Goal: Task Accomplishment & Management: Manage account settings

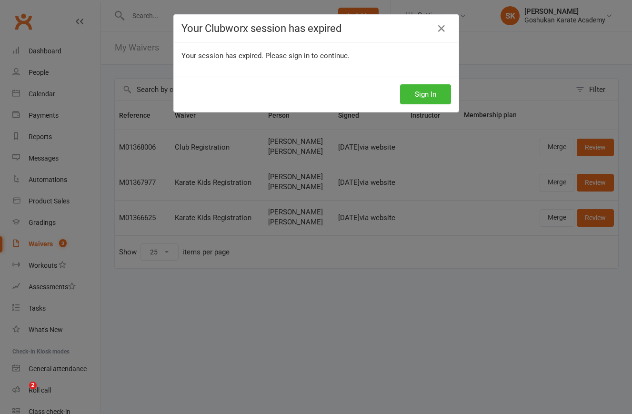
select select "25"
click at [426, 94] on button "Sign In" at bounding box center [425, 94] width 51 height 20
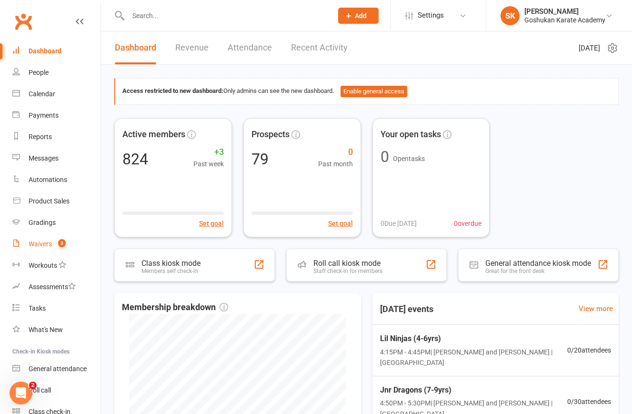
click at [37, 244] on div "Waivers" at bounding box center [40, 244] width 23 height 8
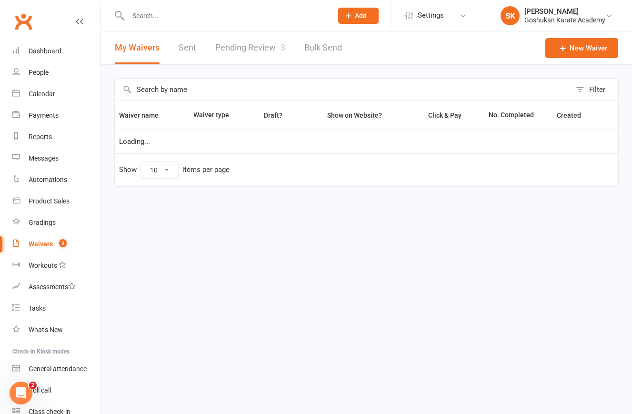
click at [251, 44] on link "Pending Review 3" at bounding box center [250, 47] width 70 height 33
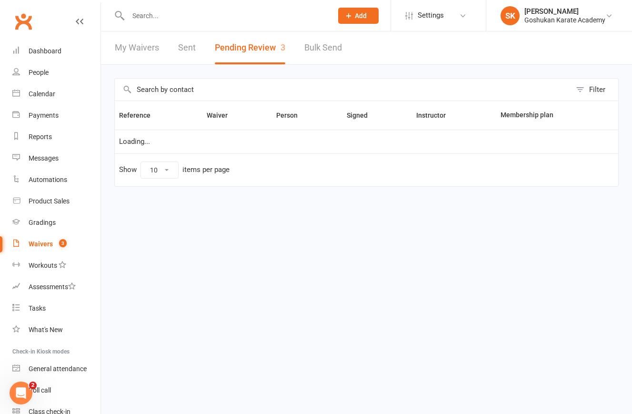
select select "25"
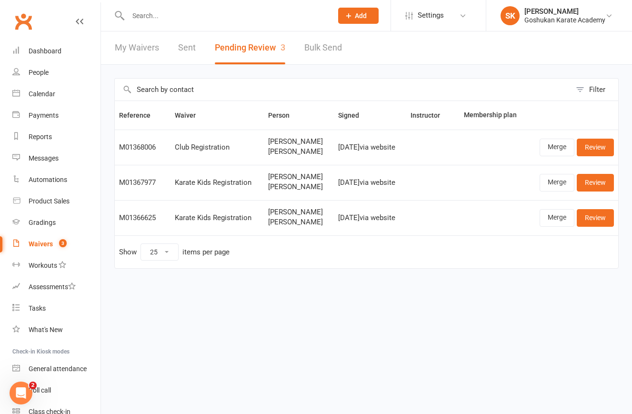
click at [141, 17] on input "text" at bounding box center [225, 15] width 200 height 13
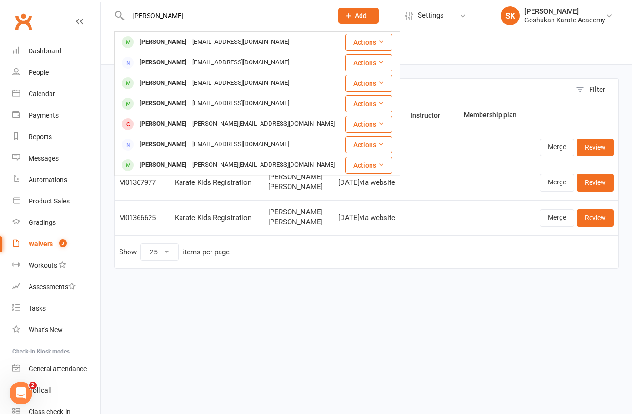
type input "[PERSON_NAME]"
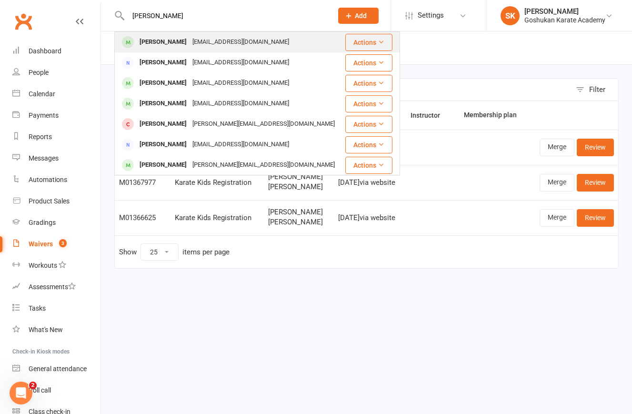
drag, startPoint x: 152, startPoint y: 31, endPoint x: 160, endPoint y: 43, distance: 15.1
click at [160, 43] on div "[PERSON_NAME]" at bounding box center [163, 42] width 53 height 14
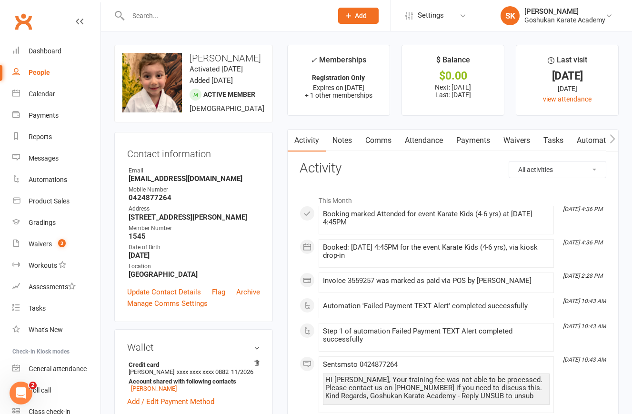
click at [474, 144] on link "Payments" at bounding box center [472, 141] width 47 height 22
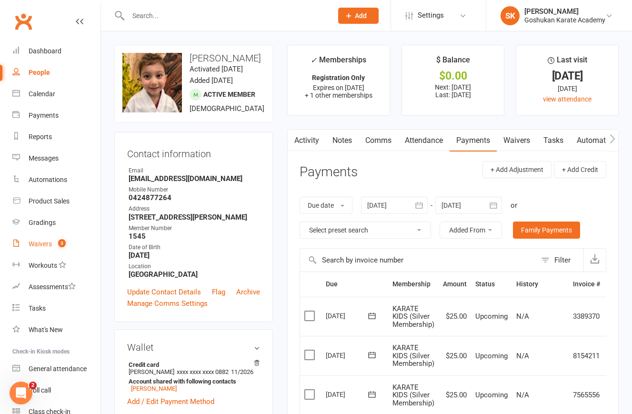
click at [37, 246] on div "Waivers" at bounding box center [40, 244] width 23 height 8
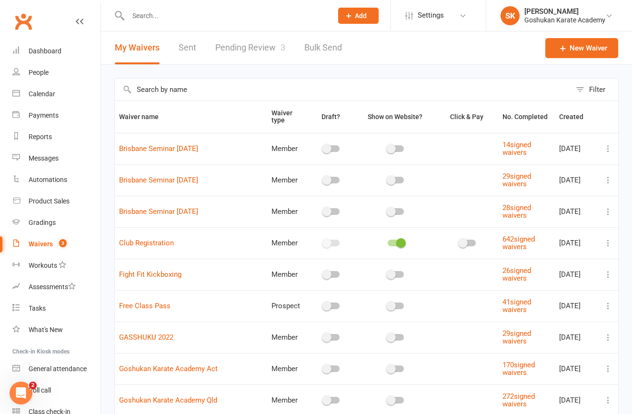
click at [247, 46] on link "Pending Review 3" at bounding box center [250, 47] width 70 height 33
select select "25"
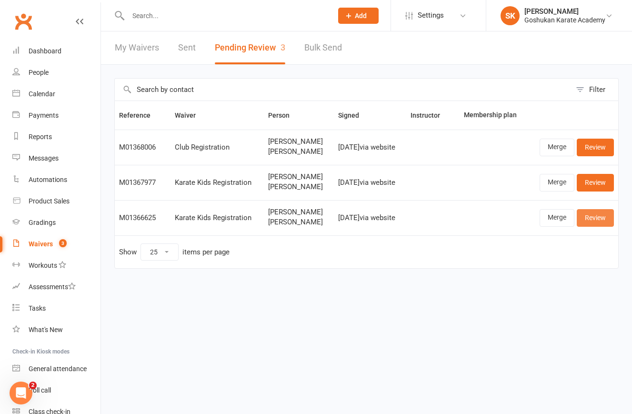
click at [591, 214] on link "Review" at bounding box center [595, 217] width 37 height 17
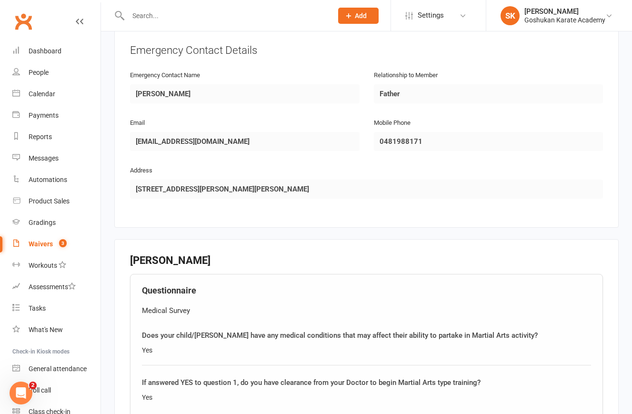
scroll to position [780, 0]
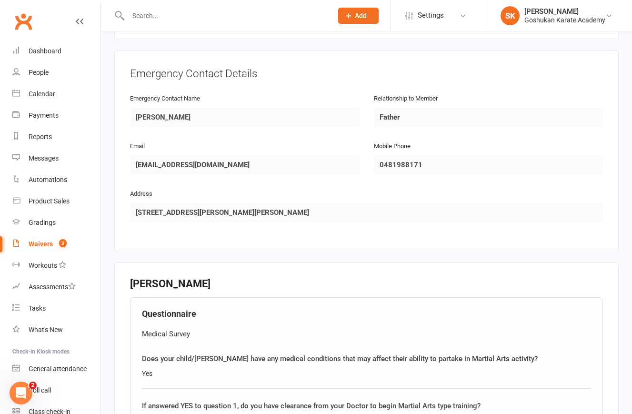
click at [35, 244] on div "Waivers" at bounding box center [41, 244] width 24 height 8
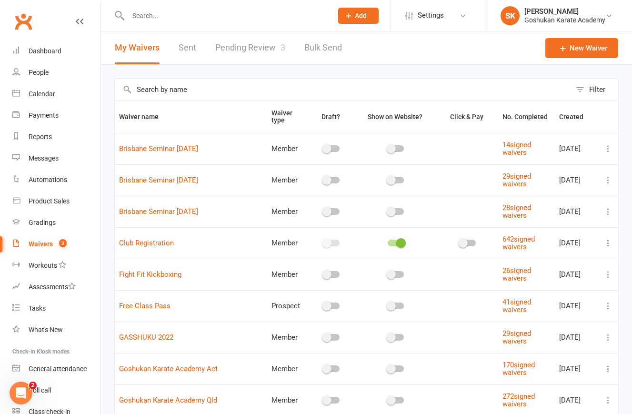
click at [256, 49] on link "Pending Review 3" at bounding box center [250, 47] width 70 height 33
select select "25"
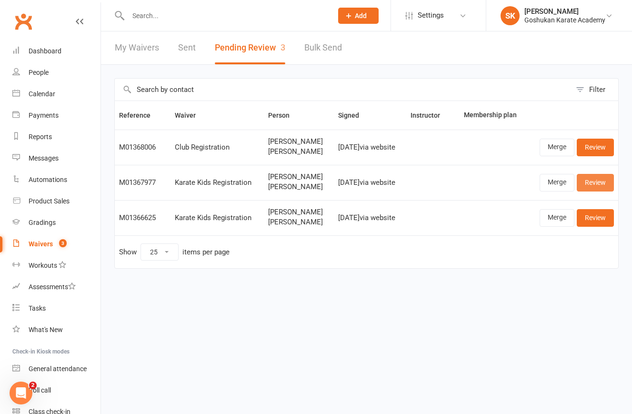
click at [592, 183] on link "Review" at bounding box center [595, 182] width 37 height 17
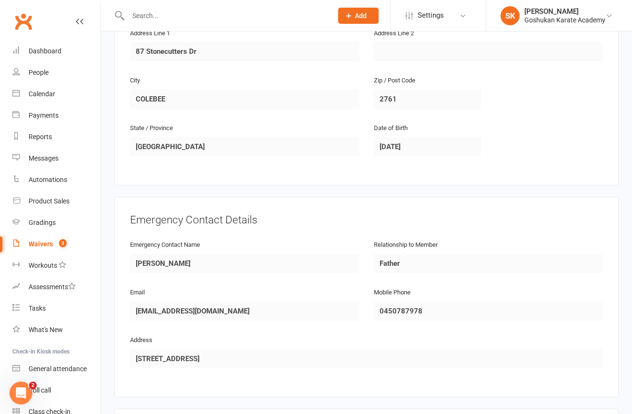
scroll to position [636, 0]
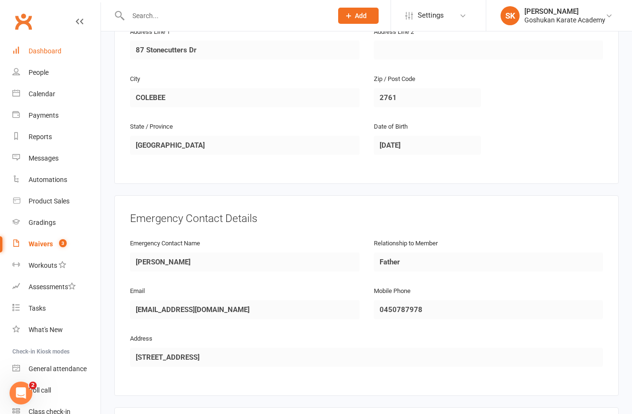
click at [41, 50] on div "Dashboard" at bounding box center [45, 51] width 33 height 8
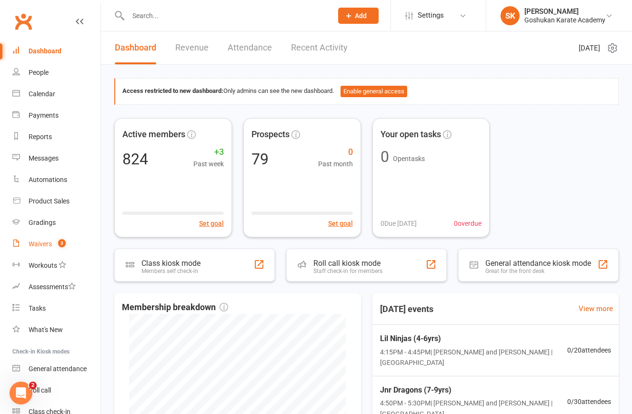
click at [39, 241] on div "Waivers" at bounding box center [40, 244] width 23 height 8
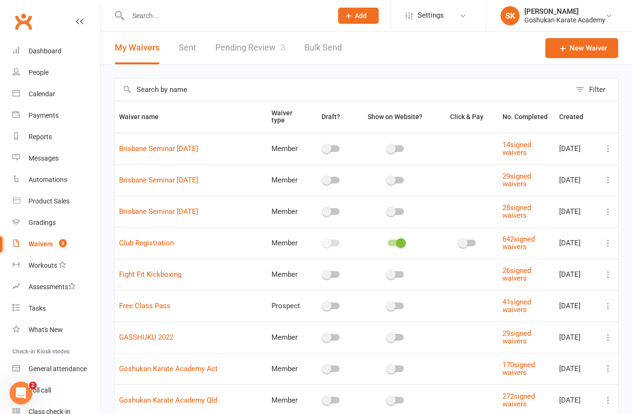
click at [244, 49] on link "Pending Review 3" at bounding box center [250, 47] width 70 height 33
select select "25"
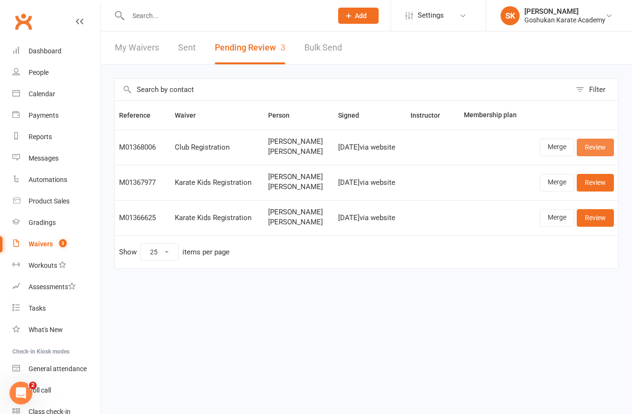
click at [592, 144] on link "Review" at bounding box center [595, 147] width 37 height 17
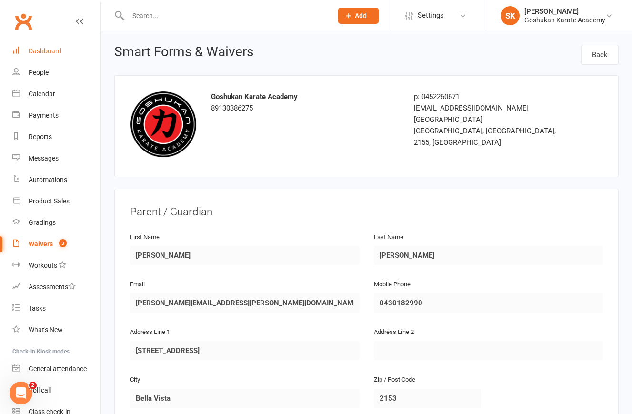
click at [40, 49] on div "Dashboard" at bounding box center [45, 51] width 33 height 8
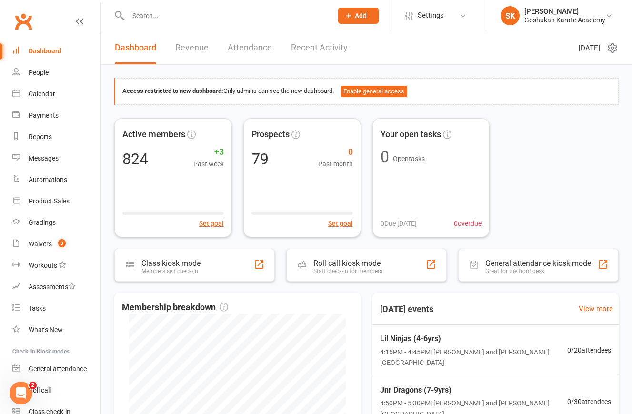
click at [199, 50] on link "Revenue" at bounding box center [191, 47] width 33 height 33
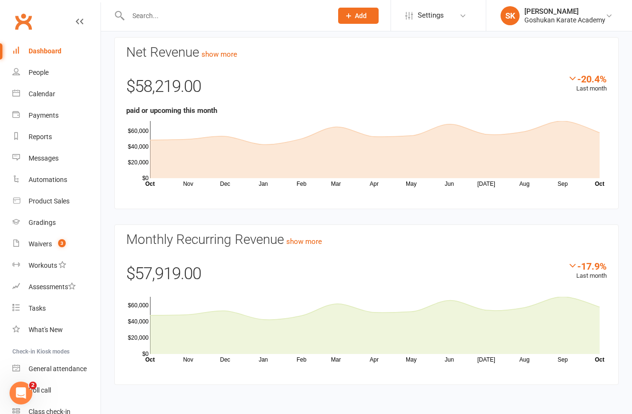
scroll to position [48, 0]
